Goal: Task Accomplishment & Management: Use online tool/utility

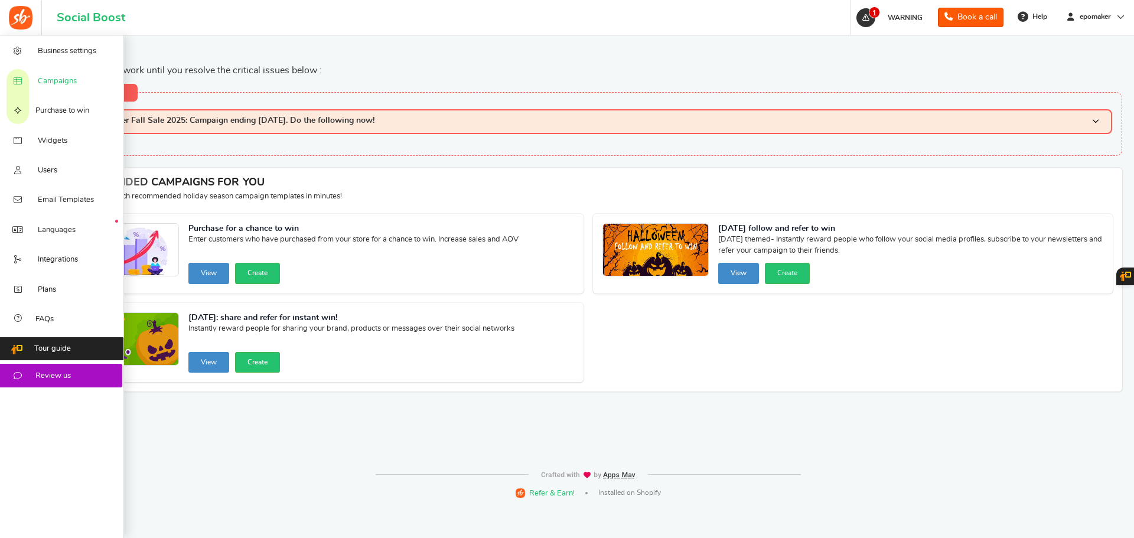
click at [67, 77] on span "Campaigns" at bounding box center [57, 81] width 39 height 11
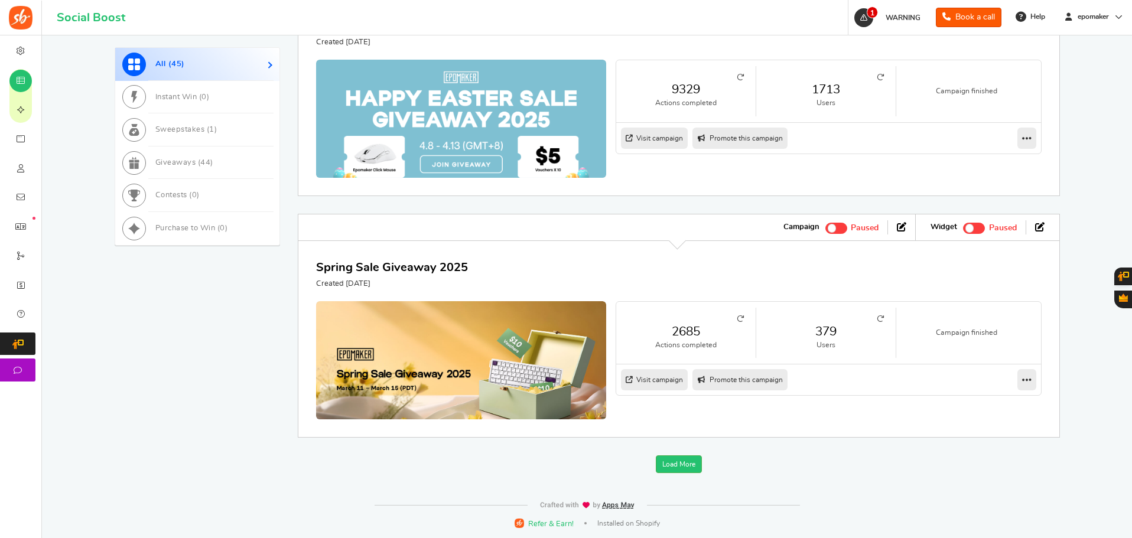
scroll to position [1404, 0]
click at [682, 470] on link "Load More" at bounding box center [679, 464] width 46 height 18
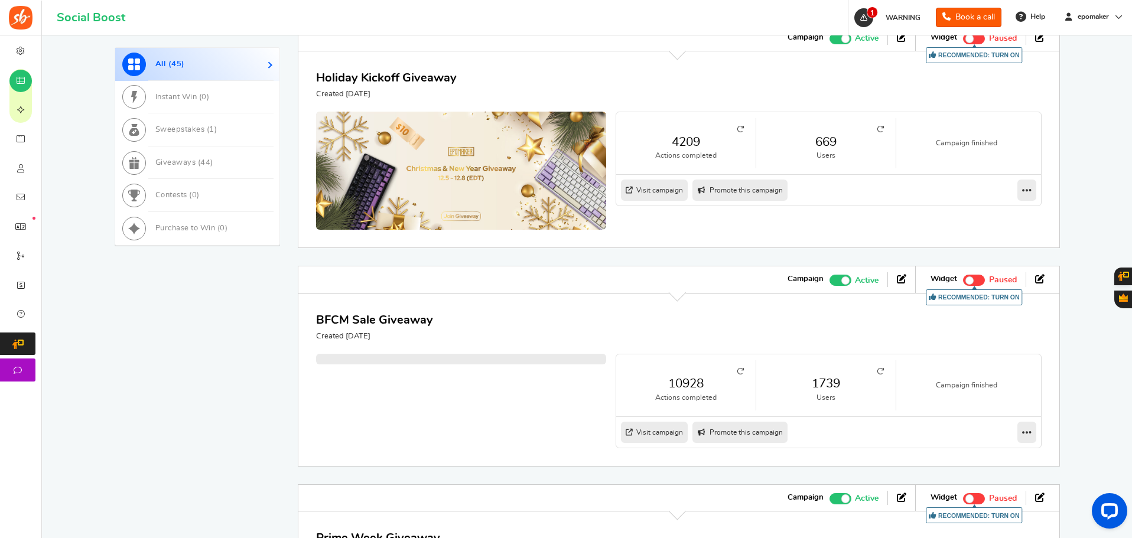
scroll to position [2113, 0]
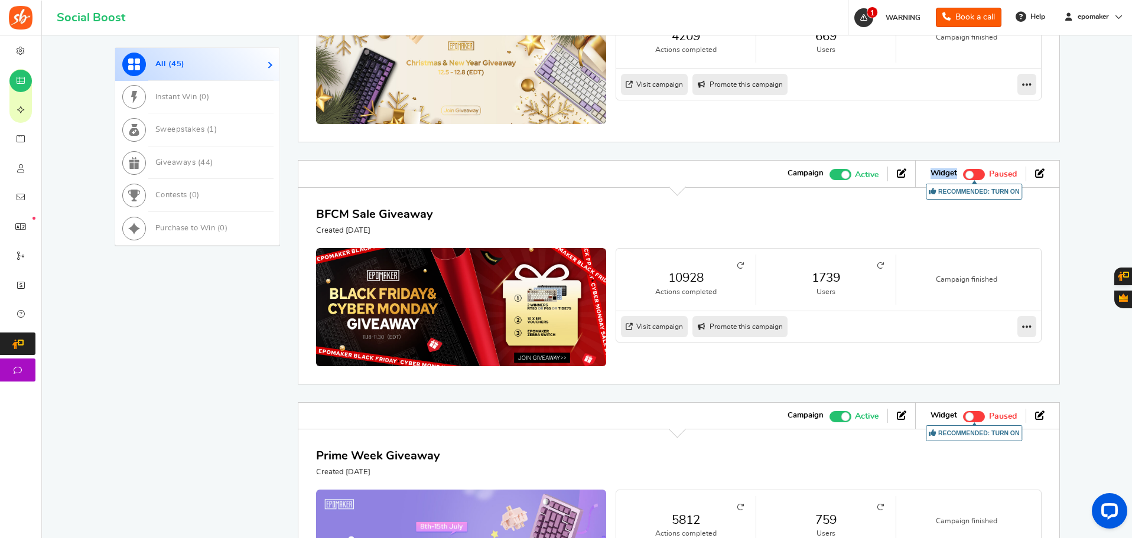
drag, startPoint x: 935, startPoint y: 243, endPoint x: 957, endPoint y: 242, distance: 22.5
click at [957, 179] on strong "Widget" at bounding box center [943, 173] width 27 height 11
click at [945, 262] on div "BFCM Sale Giveaway Created [DATE] 10928 Actions completed 1739 Users Campaign f…" at bounding box center [679, 285] width 762 height 197
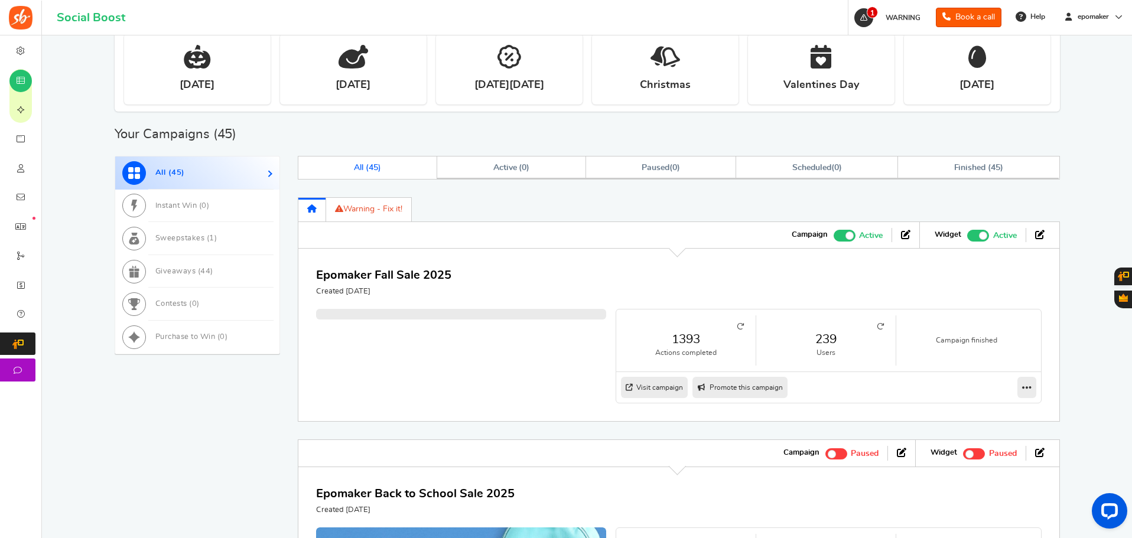
scroll to position [428, 0]
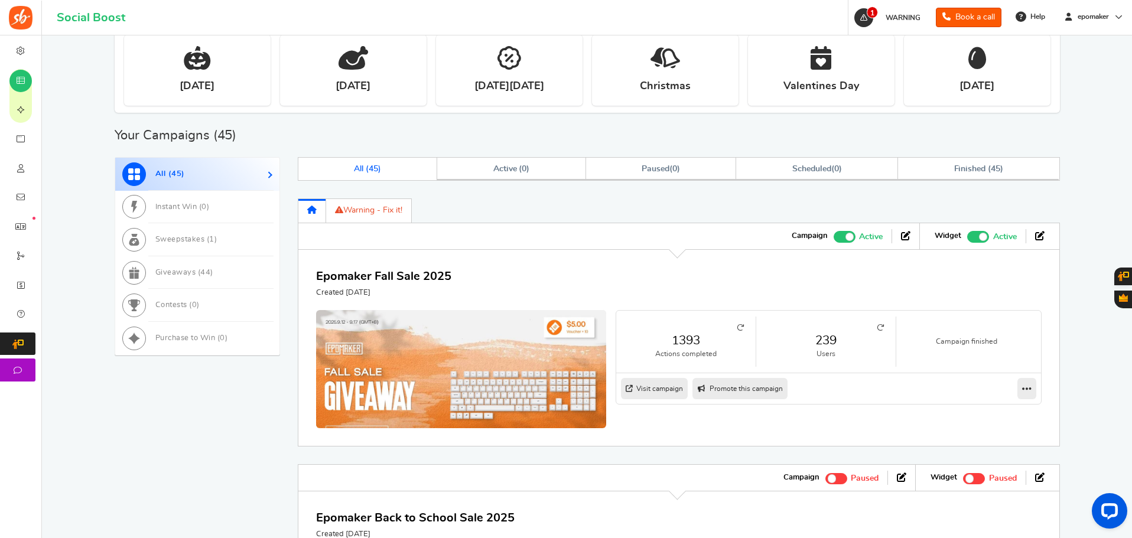
click at [846, 236] on span at bounding box center [849, 237] width 8 height 8
click at [834, 236] on input "Active Paused" at bounding box center [834, 236] width 0 height 8
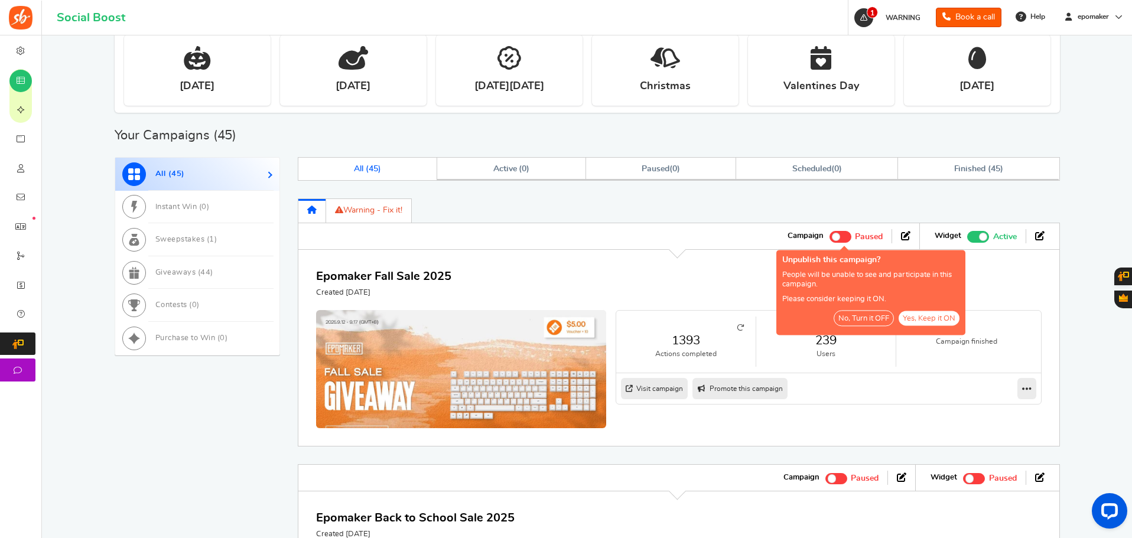
click at [881, 322] on button "No, Turn it OFF" at bounding box center [864, 318] width 60 height 16
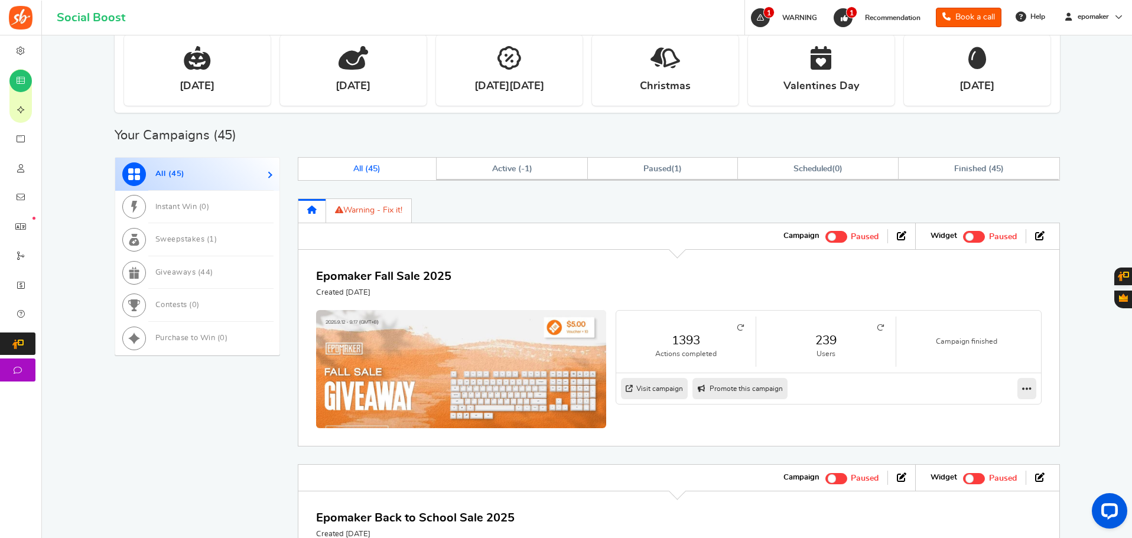
click at [970, 243] on ul "Widget Recommended: TURN ON Active Paused" at bounding box center [984, 236] width 137 height 26
click at [973, 237] on span at bounding box center [969, 237] width 8 height 8
click at [963, 237] on input "Recommended: TURN ON Active Paused" at bounding box center [963, 236] width 0 height 8
click at [987, 233] on span "Recommended: TURN ON" at bounding box center [978, 236] width 22 height 11
click at [967, 233] on input "Recommended: TURN ON Active Paused" at bounding box center [967, 236] width 0 height 8
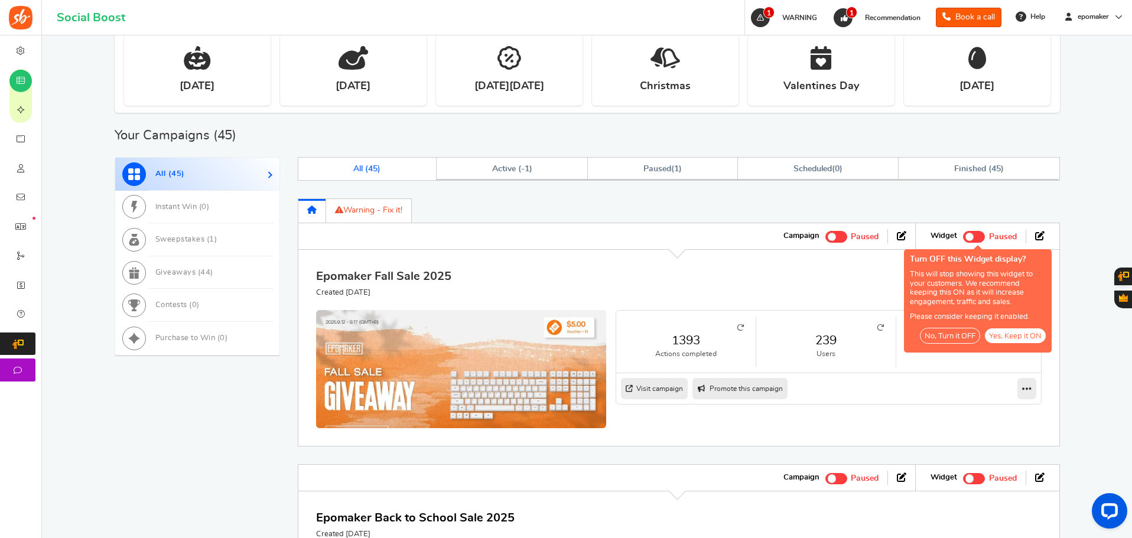
click at [437, 272] on link "Epomaker Fall Sale 2025" at bounding box center [383, 277] width 135 height 12
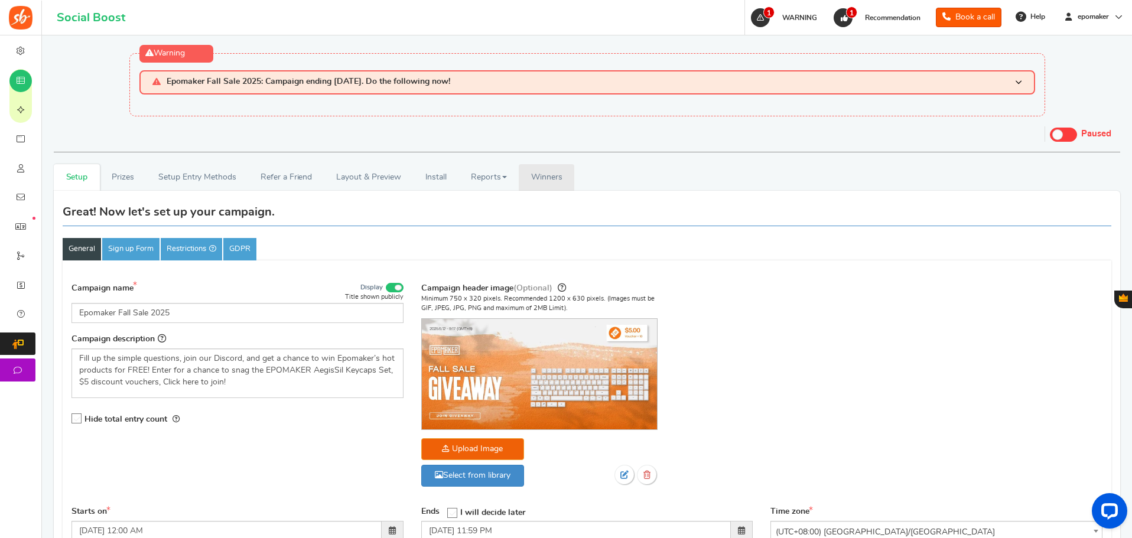
click at [536, 185] on link "Winners Winner Draw" at bounding box center [547, 177] width 56 height 27
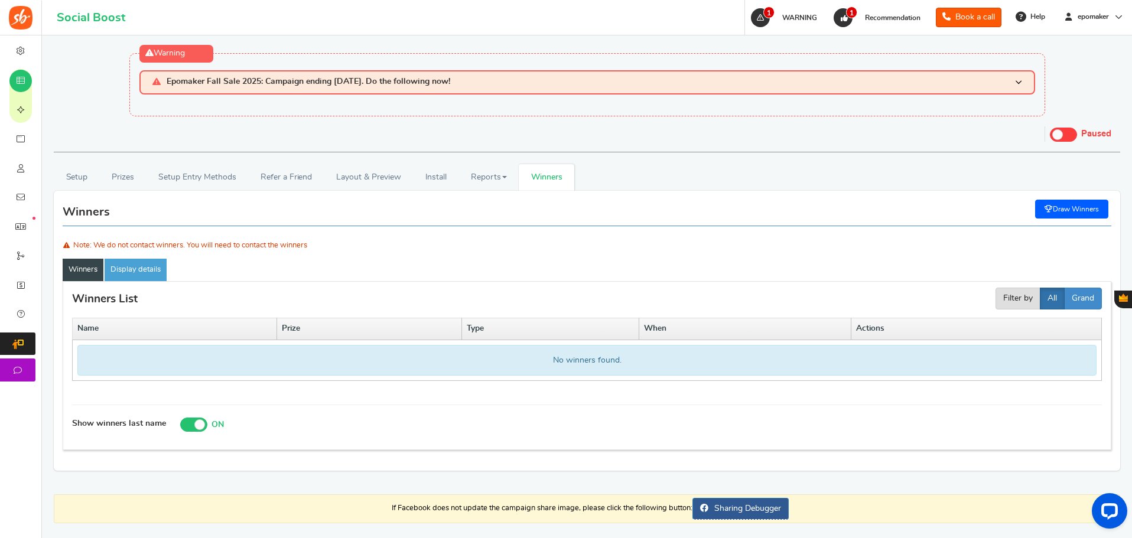
click at [1080, 217] on link "Draw Winners" at bounding box center [1071, 209] width 73 height 19
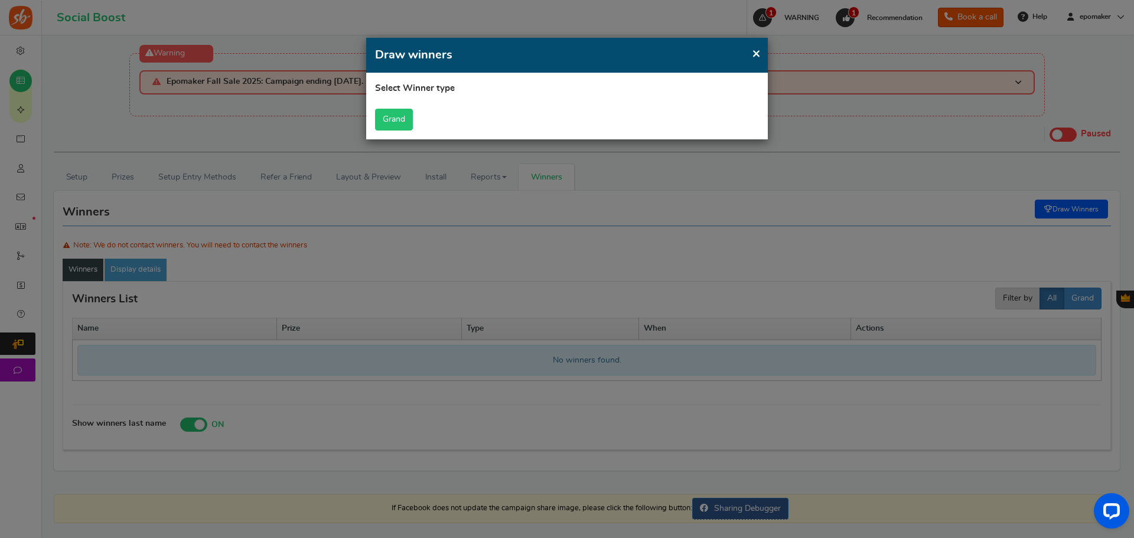
click at [411, 119] on button "Grand" at bounding box center [394, 120] width 38 height 22
select select "all"
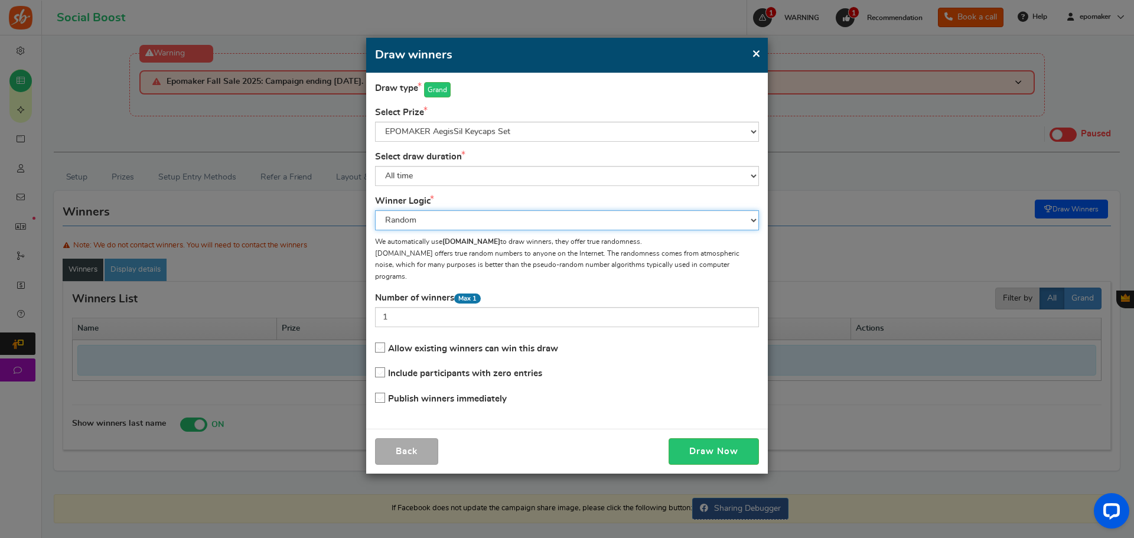
click at [617, 211] on select "Random Highest #entries Manual" at bounding box center [567, 220] width 384 height 20
click at [757, 54] on span "×" at bounding box center [756, 53] width 9 height 15
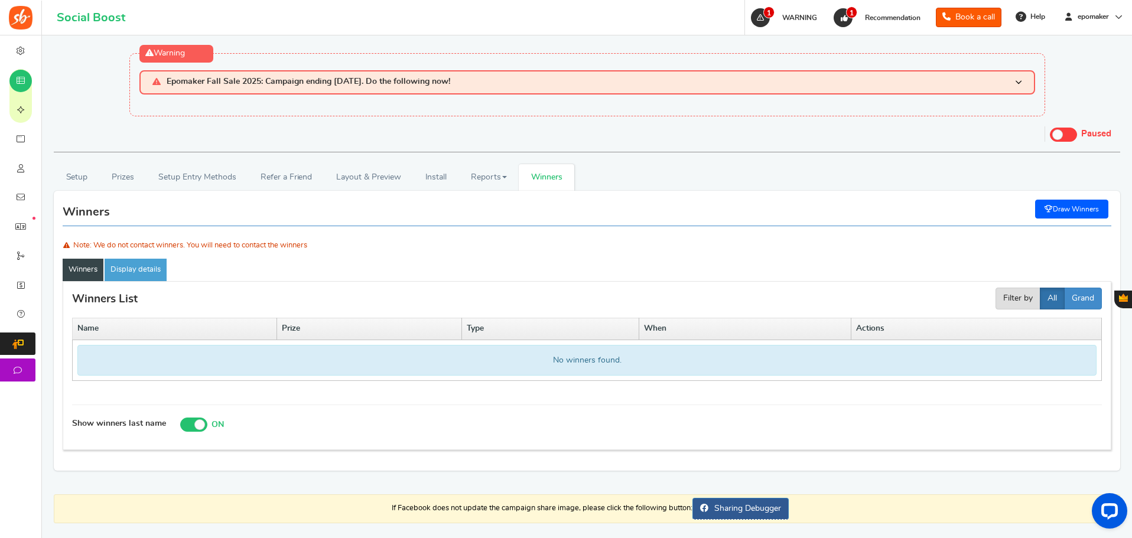
click at [1070, 211] on link "Draw Winners" at bounding box center [1071, 209] width 73 height 19
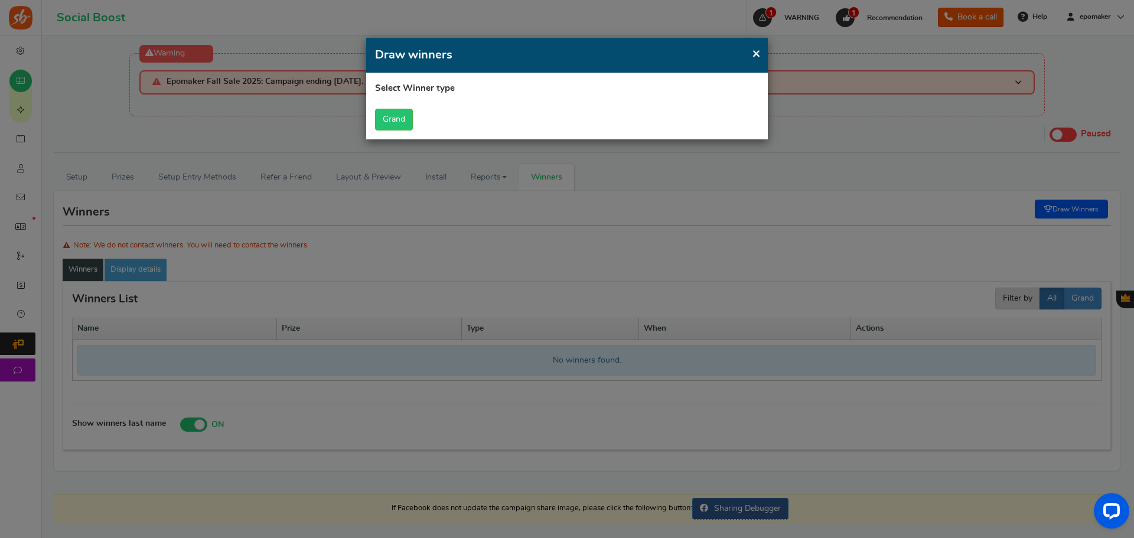
click at [757, 54] on span "×" at bounding box center [756, 53] width 9 height 15
